Goal: Information Seeking & Learning: Learn about a topic

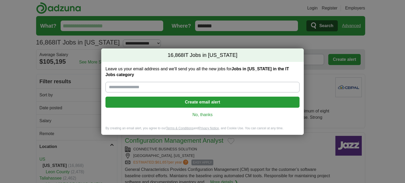
click at [127, 87] on input "Leave us your email address and we'll send you all the new jobs for Jobs in [US…" at bounding box center [202, 87] width 194 height 11
type input "**********"
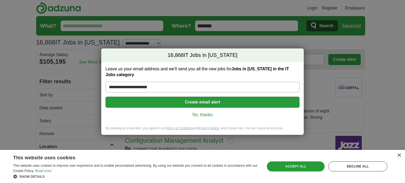
click at [199, 114] on link "No, thanks" at bounding box center [202, 115] width 185 height 6
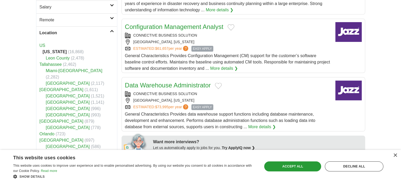
scroll to position [142, 0]
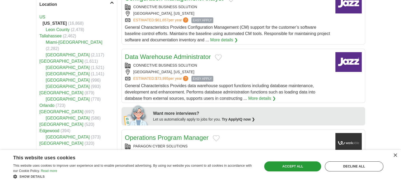
click at [51, 103] on link "Orlando" at bounding box center [47, 105] width 15 height 4
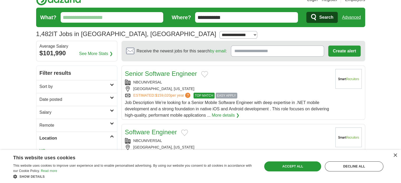
scroll to position [8, 0]
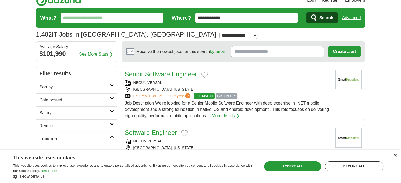
click at [157, 20] on input "What?" at bounding box center [112, 18] width 103 height 11
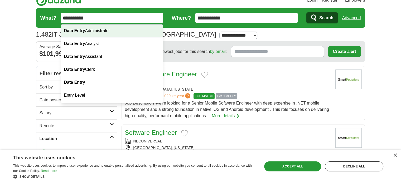
type input "**********"
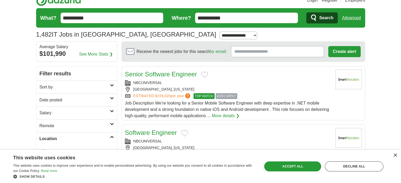
click at [328, 18] on span "Search" at bounding box center [326, 18] width 14 height 11
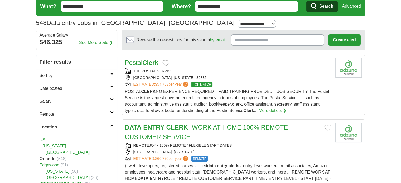
scroll to position [20, 0]
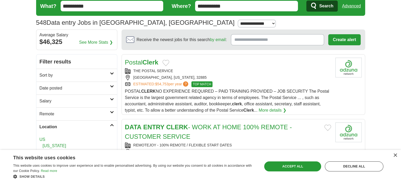
click at [152, 60] on strong "Clerk" at bounding box center [150, 62] width 16 height 7
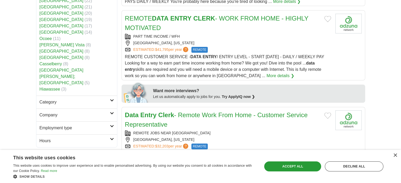
scroll to position [202, 0]
click at [252, 49] on div "ESTIMATED: $41,795 per year ? REMOTE" at bounding box center [228, 50] width 206 height 6
